Goal: Information Seeking & Learning: Learn about a topic

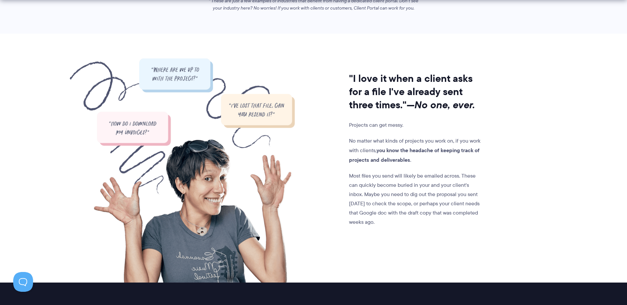
scroll to position [528, 0]
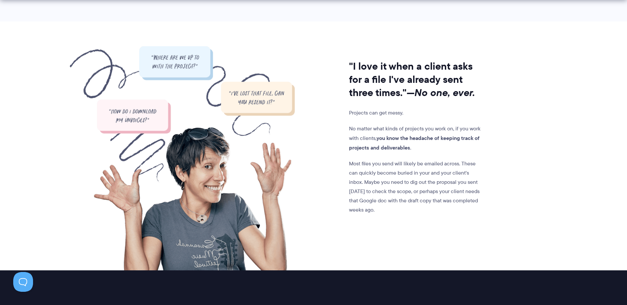
click at [149, 116] on img at bounding box center [182, 158] width 225 height 224
drag, startPoint x: 358, startPoint y: 115, endPoint x: 508, endPoint y: 226, distance: 186.4
click at [508, 226] on div ""I love it when a client asks for a file I've already sent three times." —No on…" at bounding box center [313, 158] width 433 height 224
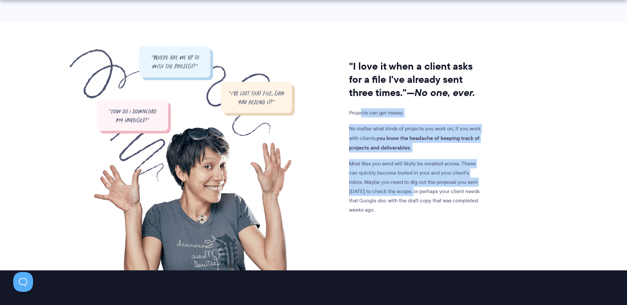
drag, startPoint x: 359, startPoint y: 114, endPoint x: 409, endPoint y: 195, distance: 95.1
click at [409, 195] on div ""I love it when a client asks for a file I've already sent three times." —No on…" at bounding box center [389, 158] width 188 height 224
click at [409, 195] on p "Most files you send will likely be emailed across. These can quickly become bur…" at bounding box center [416, 186] width 134 height 55
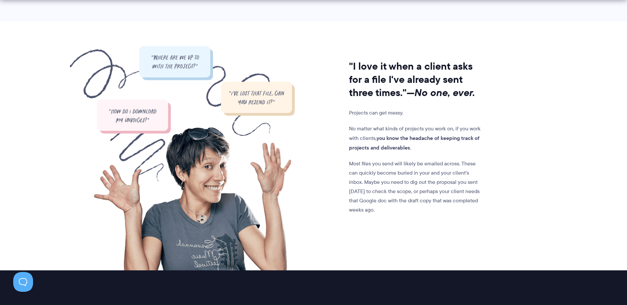
drag, startPoint x: 421, startPoint y: 217, endPoint x: 363, endPoint y: 118, distance: 115.1
click at [363, 118] on div ""I love it when a client asks for a file I've already sent three times." —No on…" at bounding box center [389, 158] width 188 height 224
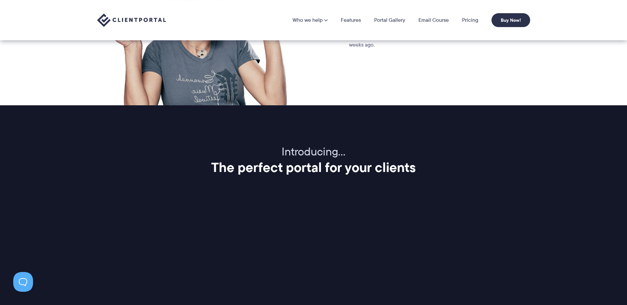
scroll to position [595, 0]
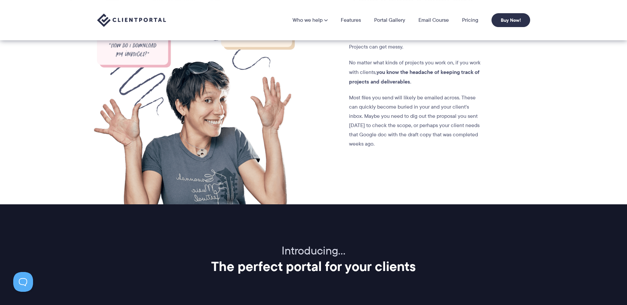
drag, startPoint x: 369, startPoint y: 97, endPoint x: 441, endPoint y: 146, distance: 87.1
click at [441, 146] on p "Most files you send will likely be emailed across. These can quickly become bur…" at bounding box center [416, 120] width 134 height 55
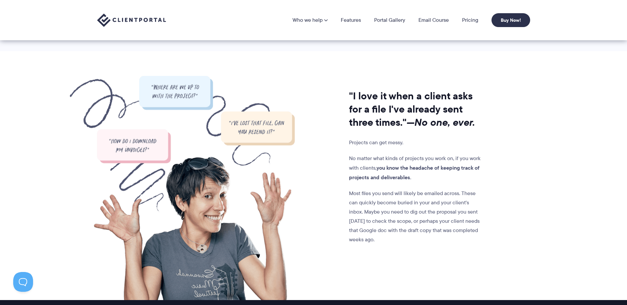
scroll to position [495, 0]
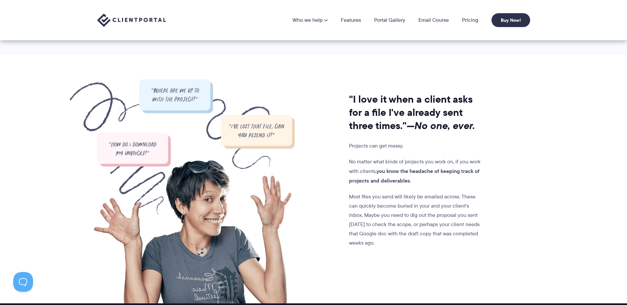
click at [190, 106] on img at bounding box center [182, 191] width 225 height 224
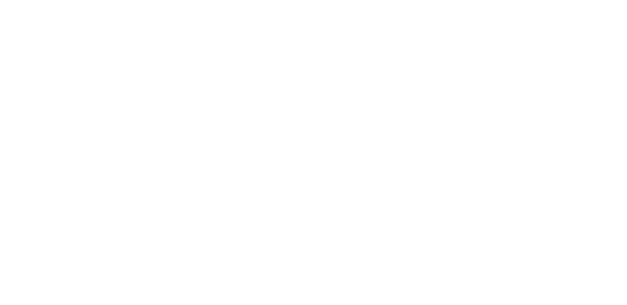
scroll to position [429, 0]
